Goal: Communication & Community: Answer question/provide support

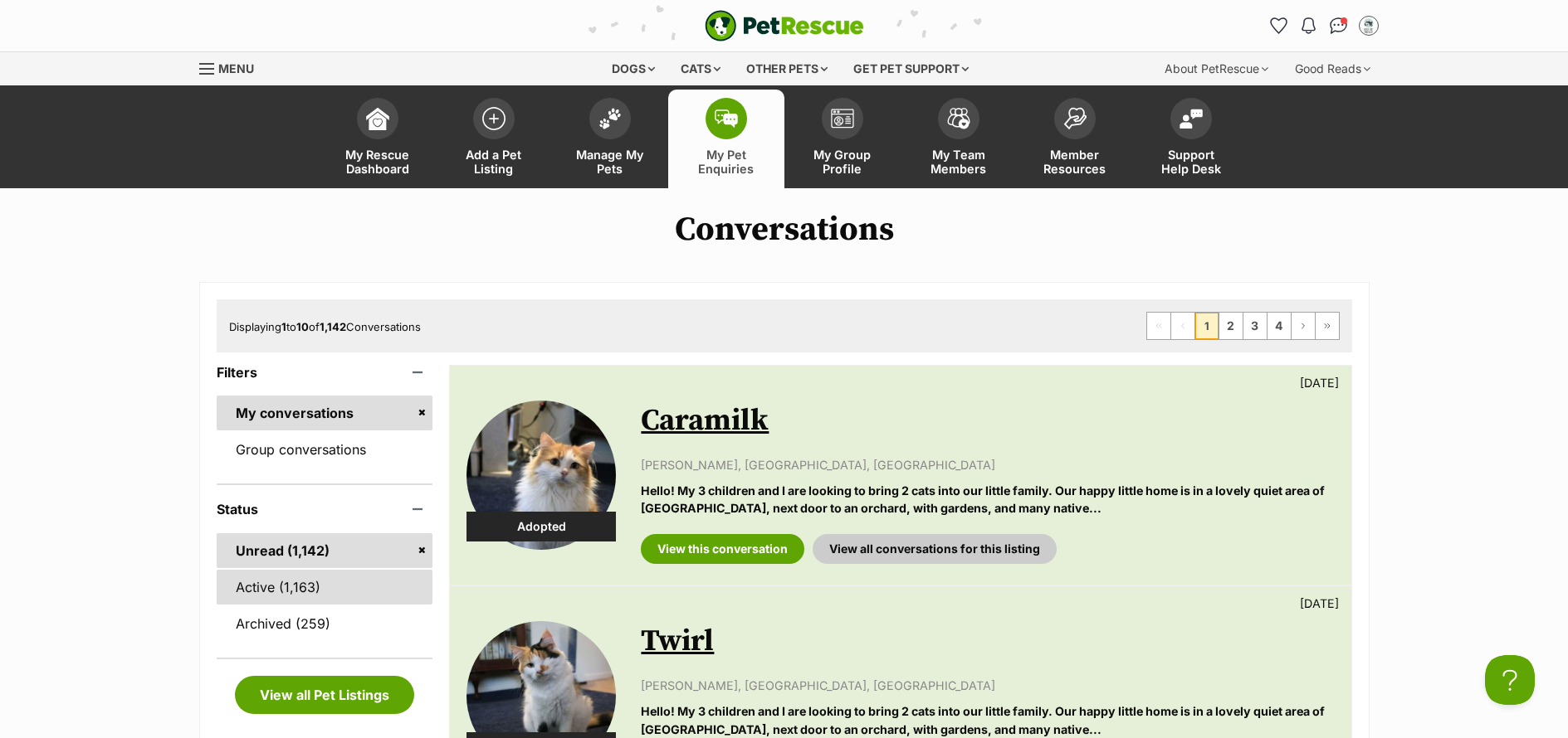
click at [279, 588] on link "Active (1,163)" at bounding box center [325, 587] width 217 height 35
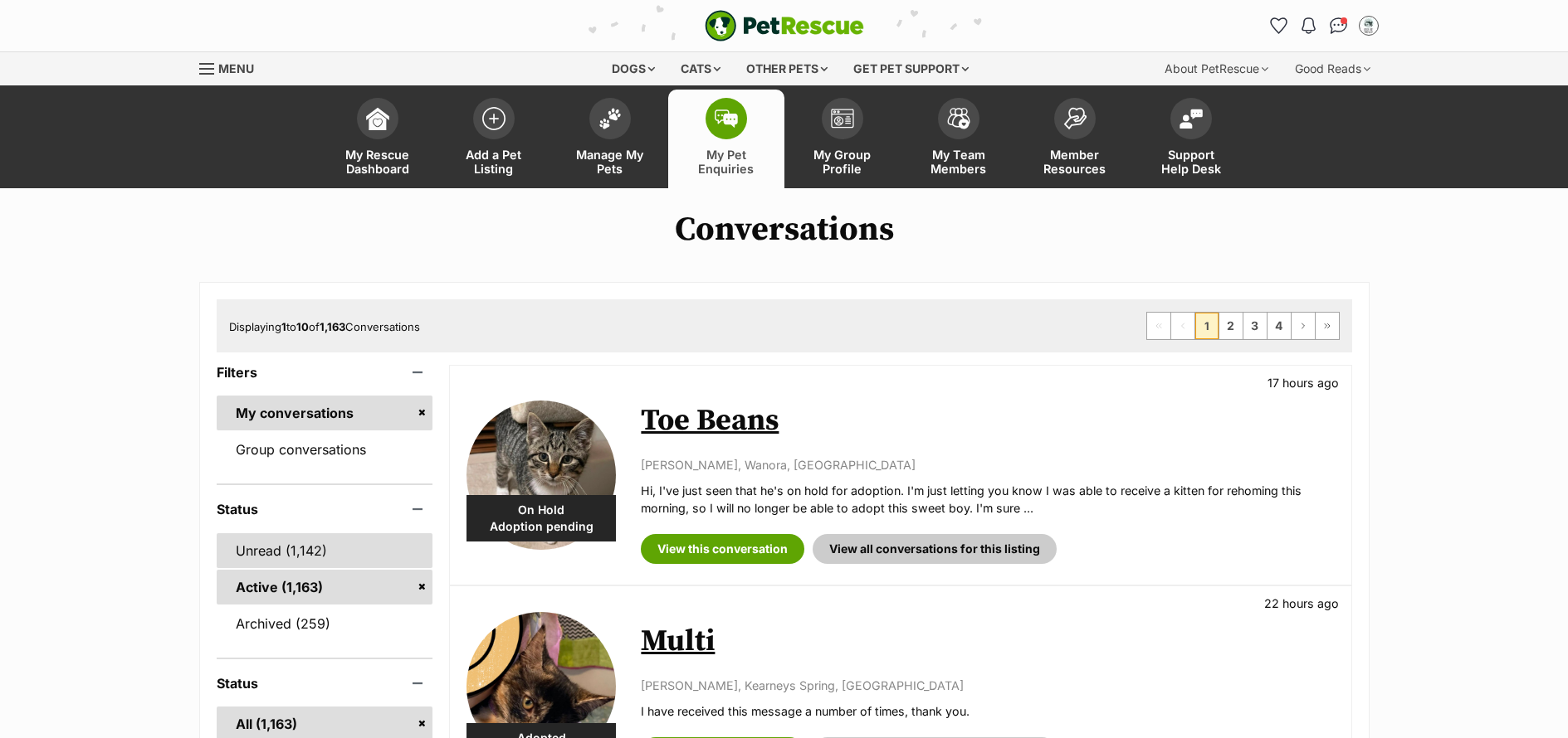
click at [259, 561] on link "Unread (1,142)" at bounding box center [325, 550] width 217 height 35
